Goal: Navigation & Orientation: Find specific page/section

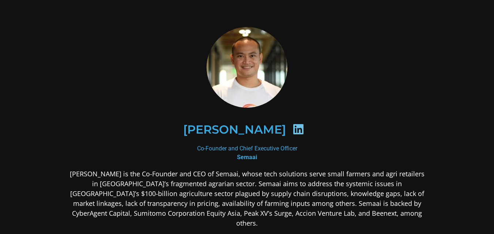
click at [304, 127] on icon at bounding box center [298, 129] width 12 height 12
click at [304, 130] on icon at bounding box center [298, 129] width 12 height 12
click at [304, 125] on icon at bounding box center [298, 129] width 12 height 12
click at [304, 127] on icon at bounding box center [298, 129] width 12 height 12
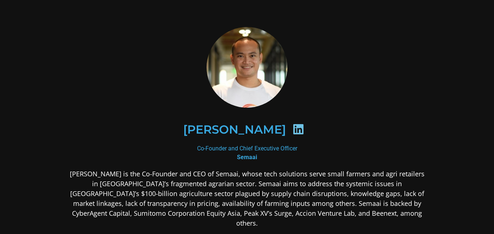
click at [304, 127] on icon at bounding box center [298, 129] width 12 height 12
